Goal: Task Accomplishment & Management: Manage account settings

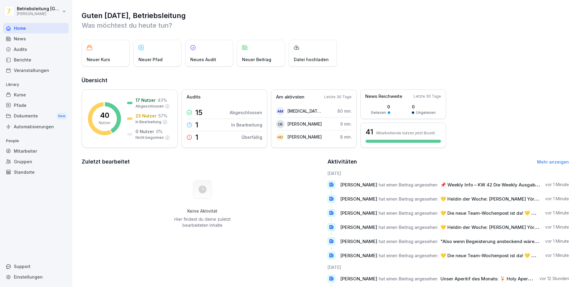
click at [29, 153] on div "Mitarbeiter" at bounding box center [36, 151] width 66 height 11
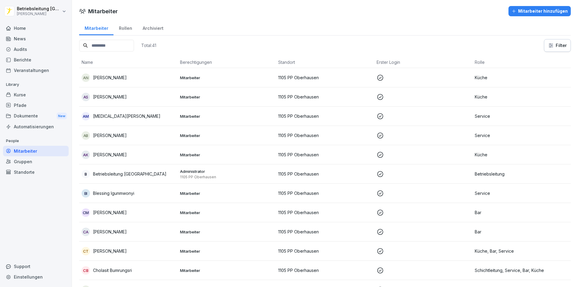
click at [120, 41] on input at bounding box center [106, 46] width 55 height 12
type input "***"
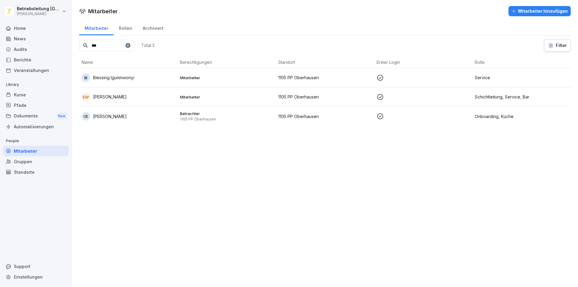
click at [120, 114] on p "[PERSON_NAME]" at bounding box center [110, 116] width 34 height 6
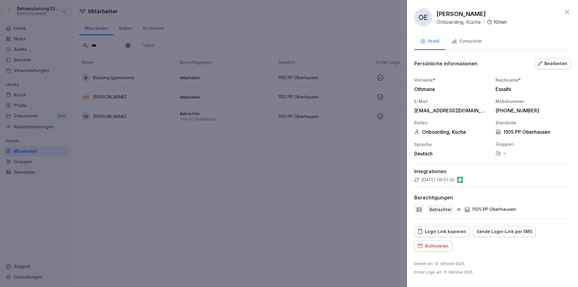
click at [471, 44] on div "Fortschritt" at bounding box center [467, 41] width 30 height 7
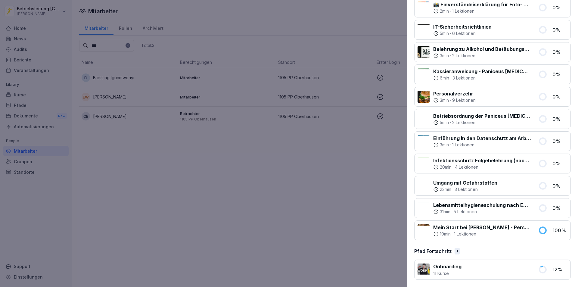
scroll to position [106, 0]
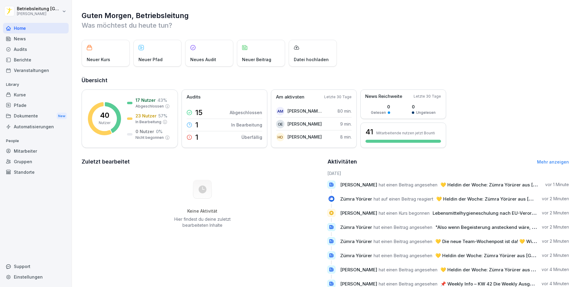
click at [23, 40] on div "News" at bounding box center [36, 38] width 66 height 11
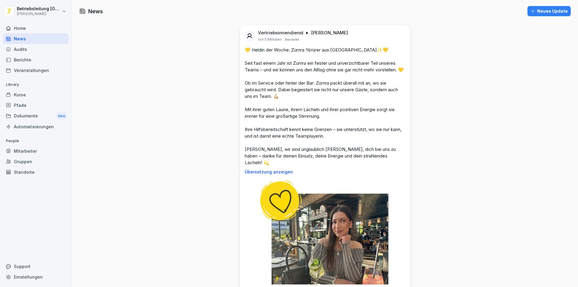
scroll to position [30, 0]
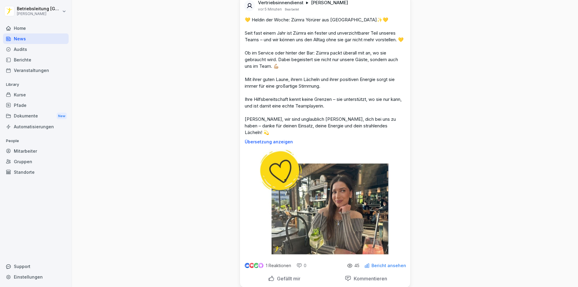
click at [273, 142] on p "Übersetzung anzeigen" at bounding box center [325, 141] width 161 height 5
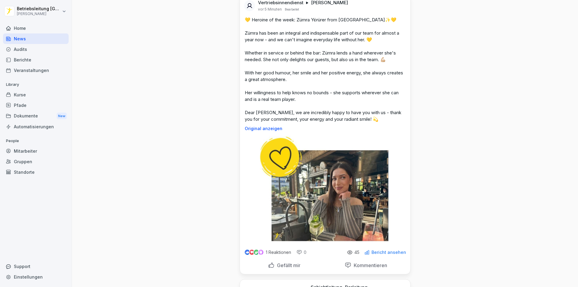
click at [256, 128] on p "Original anzeigen" at bounding box center [325, 128] width 161 height 5
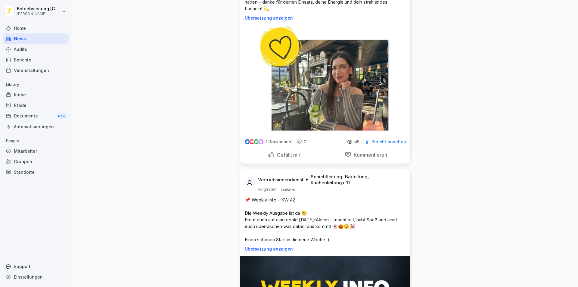
scroll to position [181, 0]
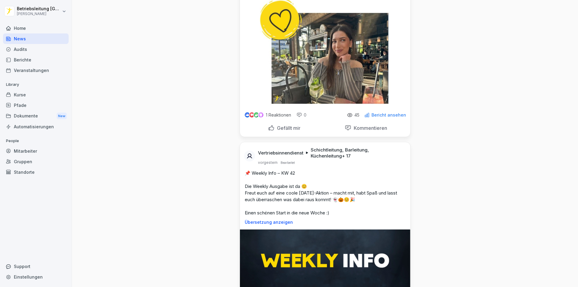
click at [330, 51] on img at bounding box center [325, 51] width 131 height 107
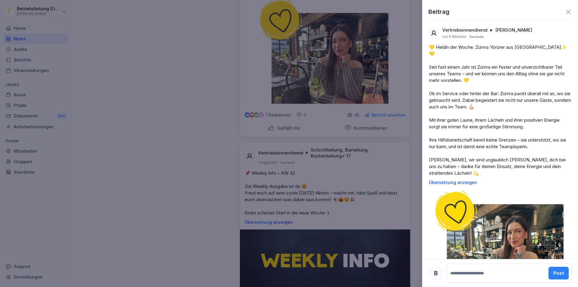
click at [566, 10] on icon at bounding box center [568, 12] width 4 height 4
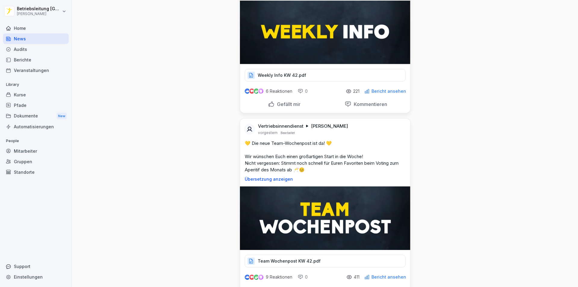
scroll to position [542, 0]
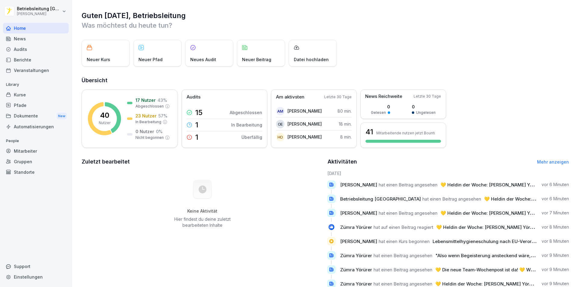
click at [27, 36] on div "News" at bounding box center [36, 38] width 66 height 11
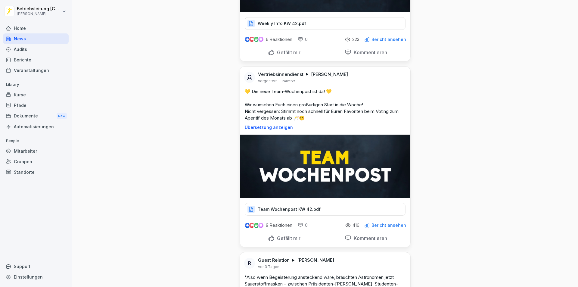
scroll to position [512, 0]
